Goal: Task Accomplishment & Management: Use online tool/utility

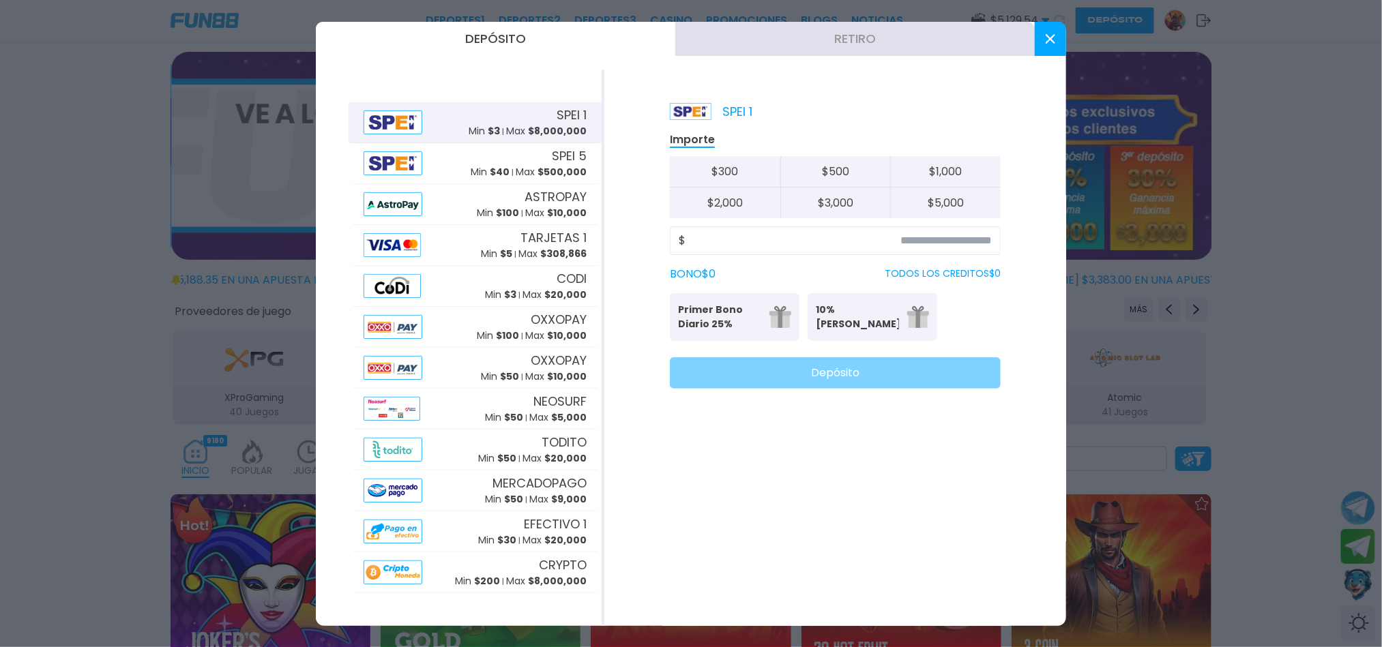
click at [796, 272] on div "BONO $ 0 TODOS LOS CREDITOS $ 0" at bounding box center [835, 274] width 331 height 16
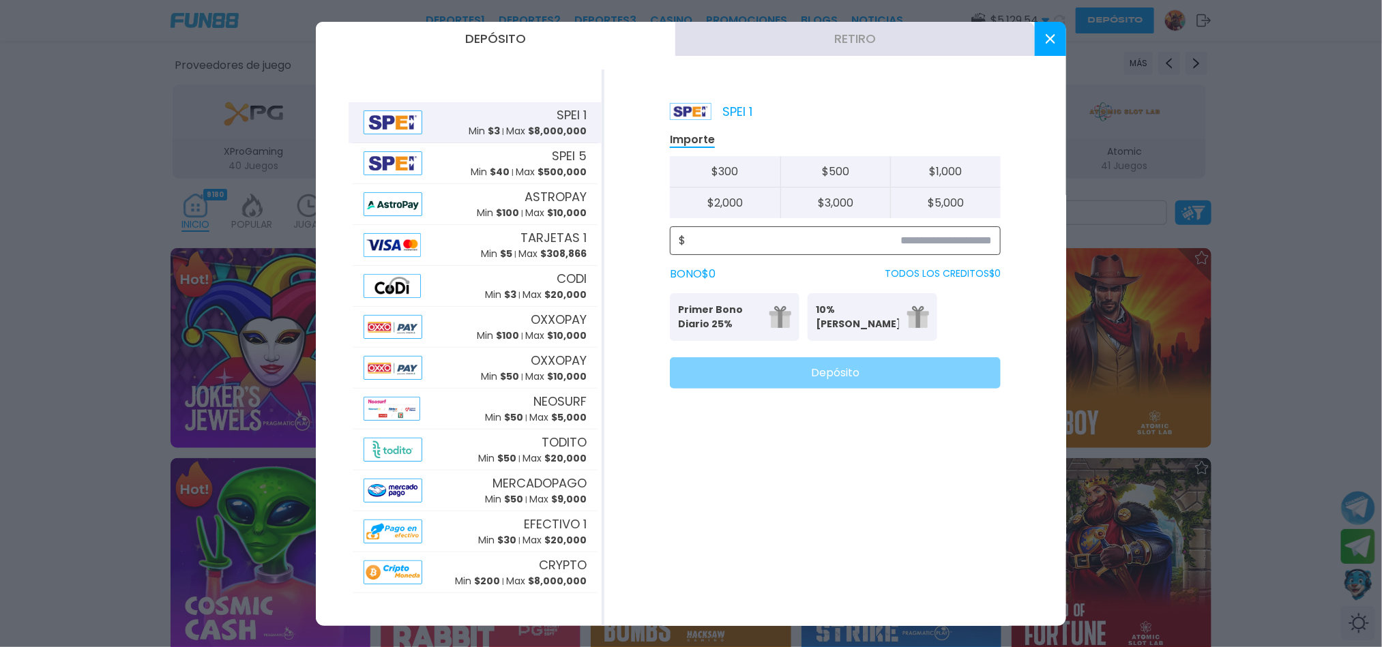
scroll to position [307, 0]
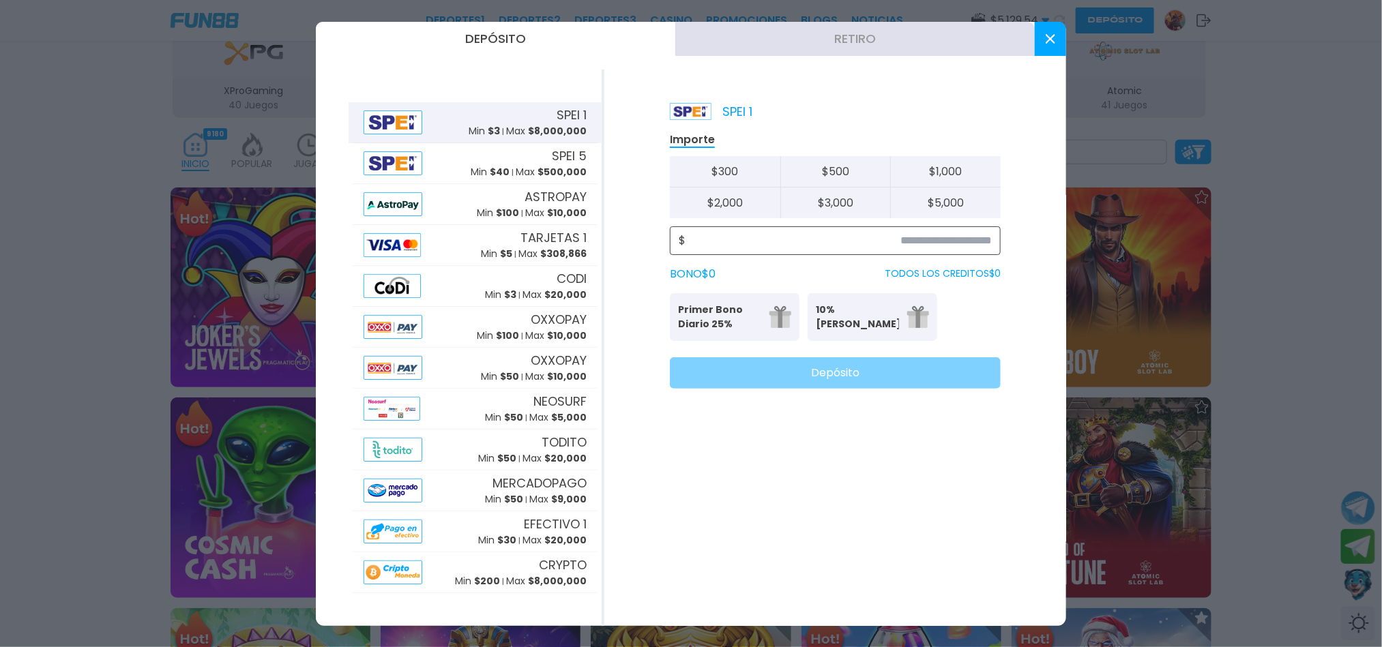
click at [813, 234] on input at bounding box center [838, 241] width 306 height 16
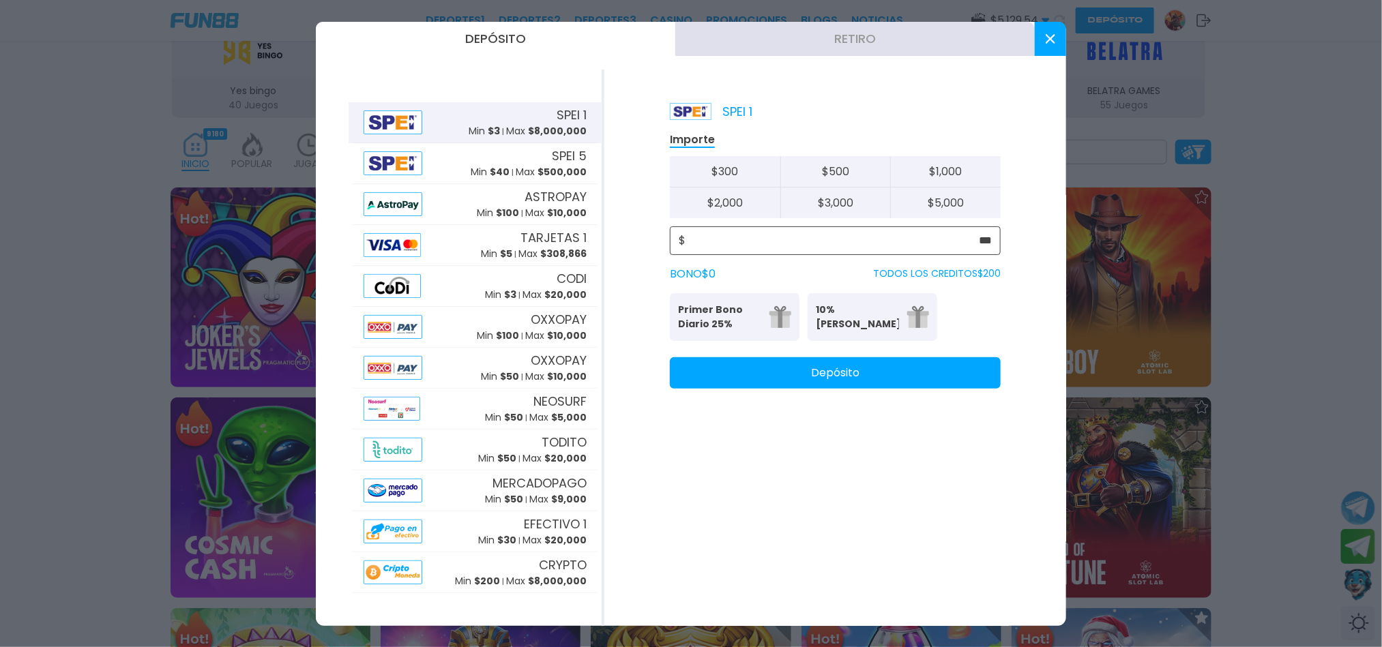
type input "***"
drag, startPoint x: 868, startPoint y: 305, endPoint x: 809, endPoint y: 312, distance: 59.7
click at [844, 312] on p "10% [PERSON_NAME]" at bounding box center [857, 317] width 83 height 29
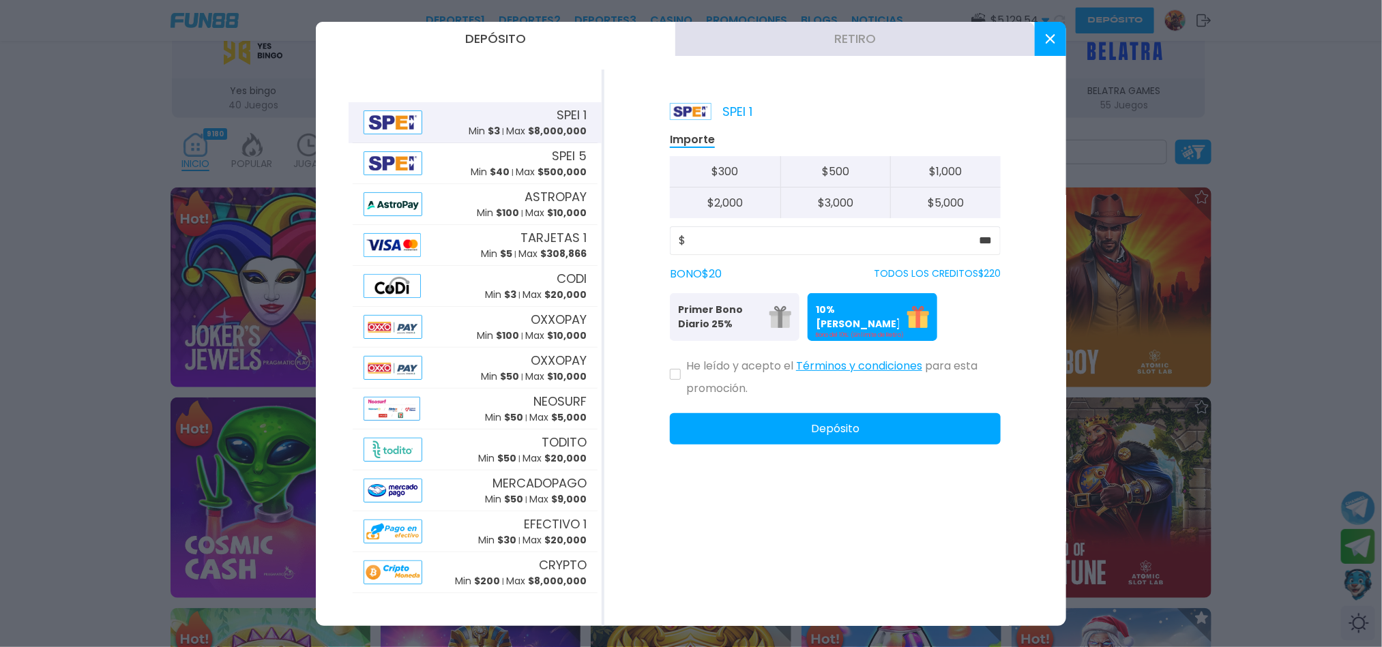
click at [747, 313] on p "Primer Bono Diario 25%" at bounding box center [719, 317] width 83 height 29
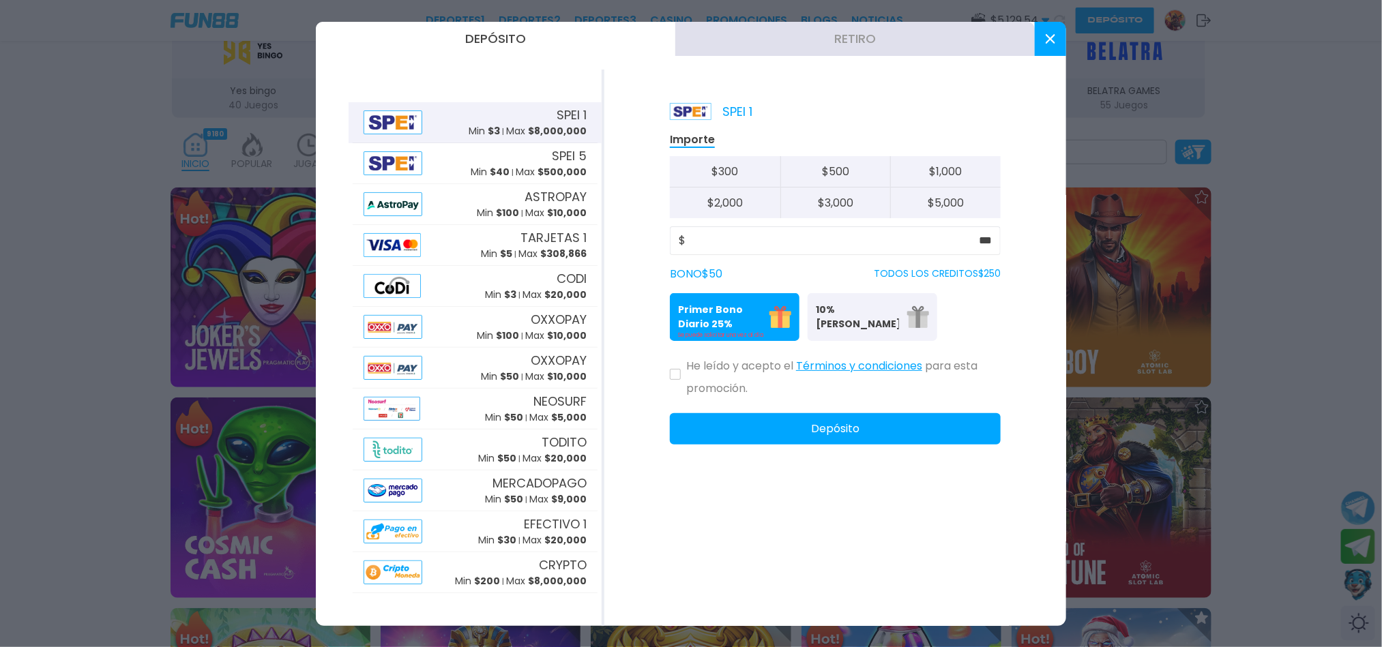
drag, startPoint x: 878, startPoint y: 312, endPoint x: 829, endPoint y: 305, distance: 50.2
click at [878, 312] on p "10% [PERSON_NAME]" at bounding box center [857, 317] width 83 height 29
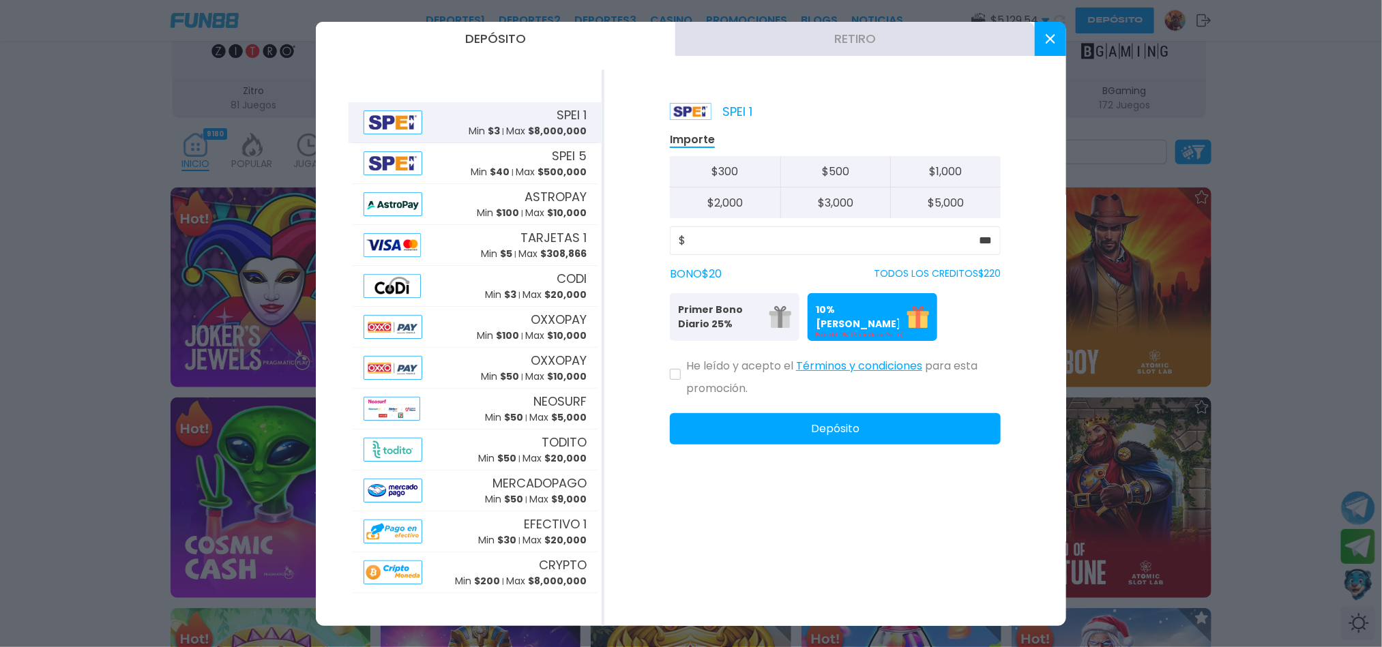
drag, startPoint x: 745, startPoint y: 310, endPoint x: 827, endPoint y: 310, distance: 82.5
click at [755, 310] on p "Primer Bono Diario 25%" at bounding box center [719, 317] width 83 height 29
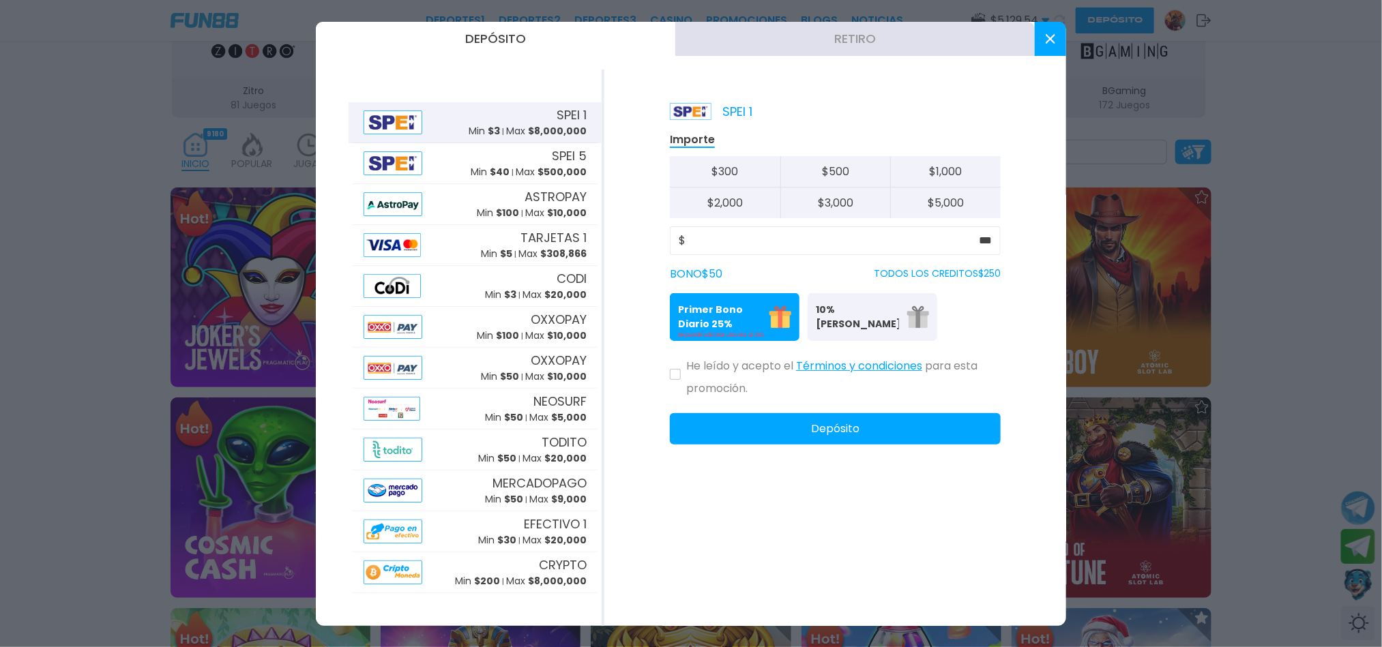
click at [931, 279] on p "TODOS LOS CREDITOS $ 250" at bounding box center [937, 274] width 127 height 14
drag, startPoint x: 1042, startPoint y: 37, endPoint x: 1330, endPoint y: 276, distance: 374.8
click at [1043, 35] on button at bounding box center [1049, 39] width 31 height 34
